Goal: Navigation & Orientation: Find specific page/section

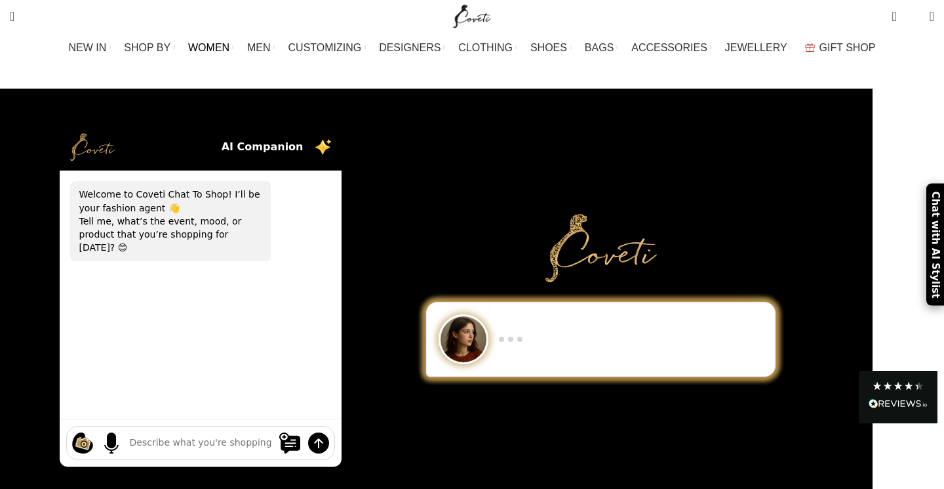
click at [234, 52] on link "WOMEN" at bounding box center [211, 48] width 46 height 26
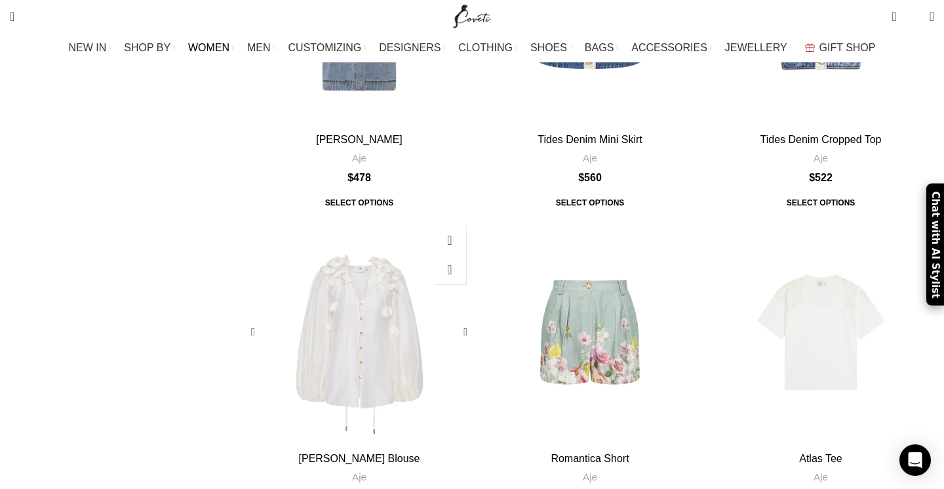
scroll to position [2627, 0]
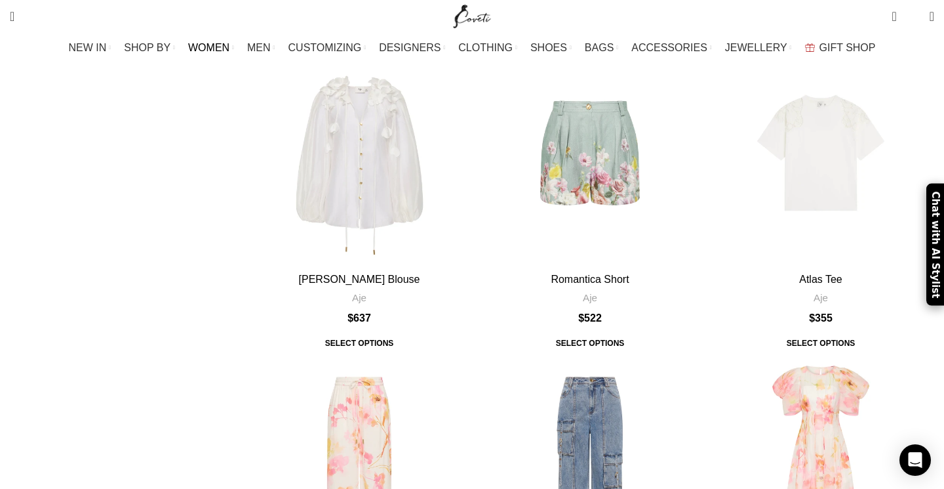
click at [456, 18] on img "Site logo" at bounding box center [473, 16] width 44 height 33
